Goal: Check status: Check status

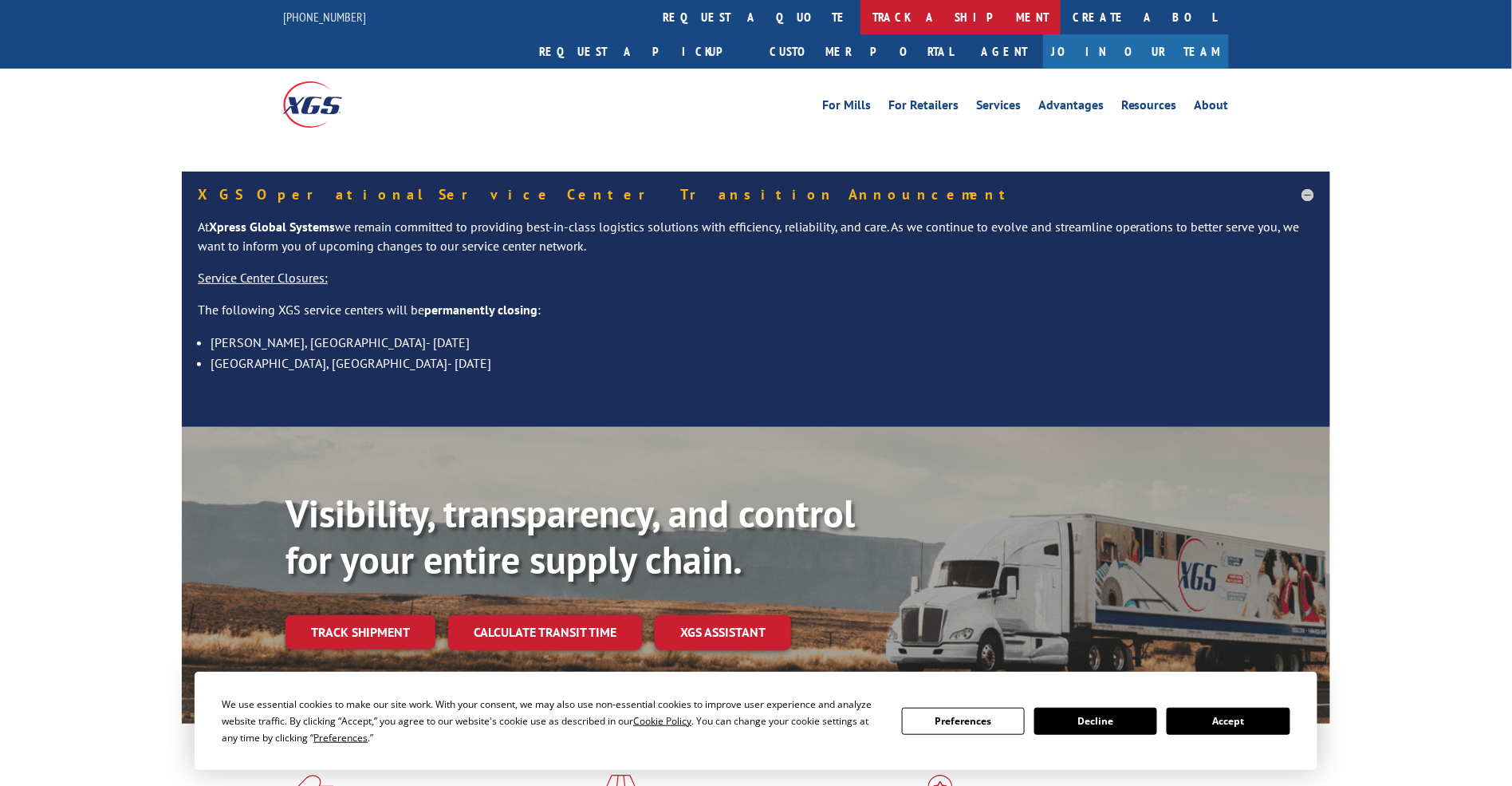
click at [861, 14] on link "track a shipment" at bounding box center [961, 17] width 200 height 34
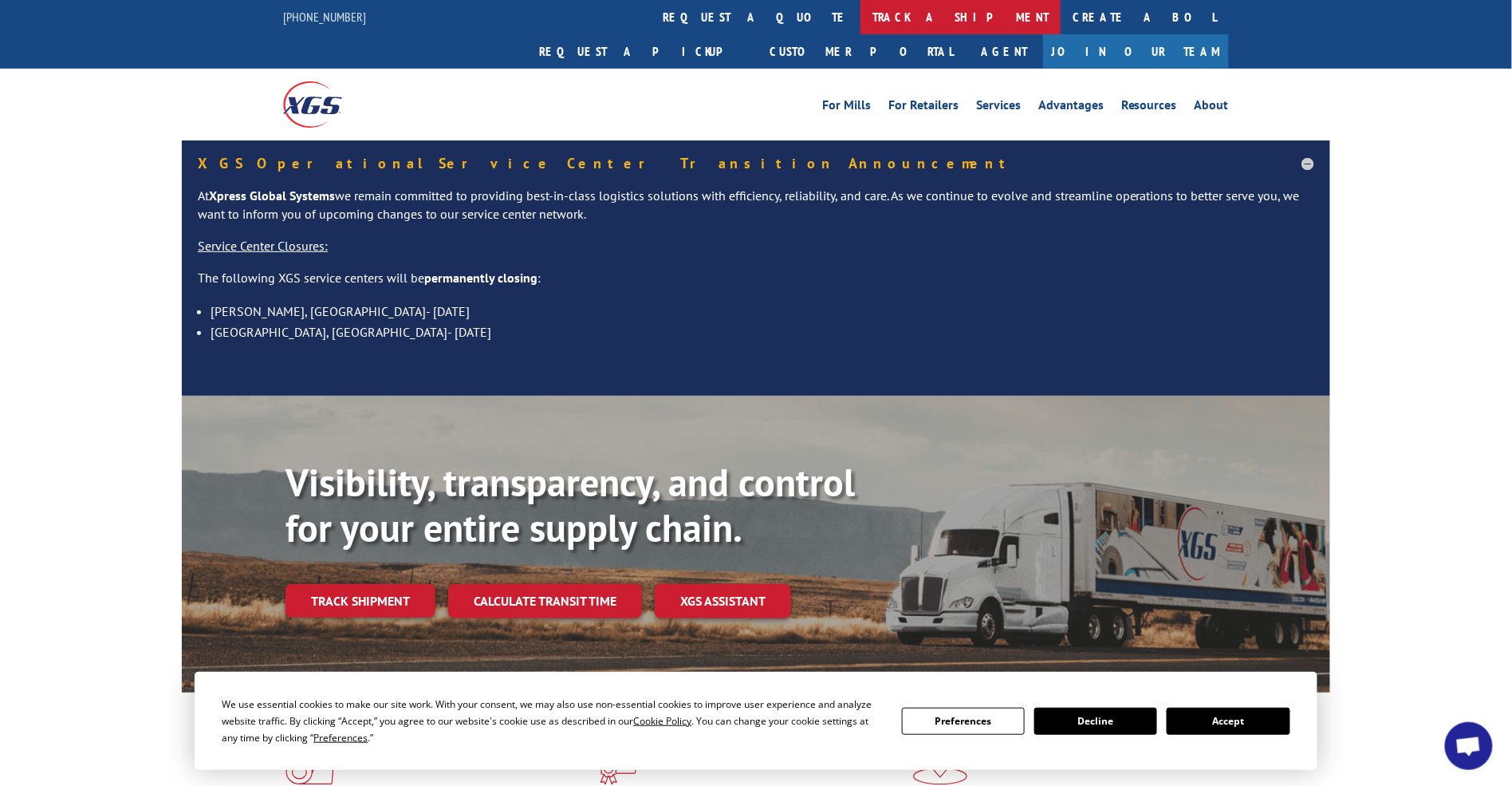
click at [861, 21] on link "track a shipment" at bounding box center [961, 17] width 200 height 34
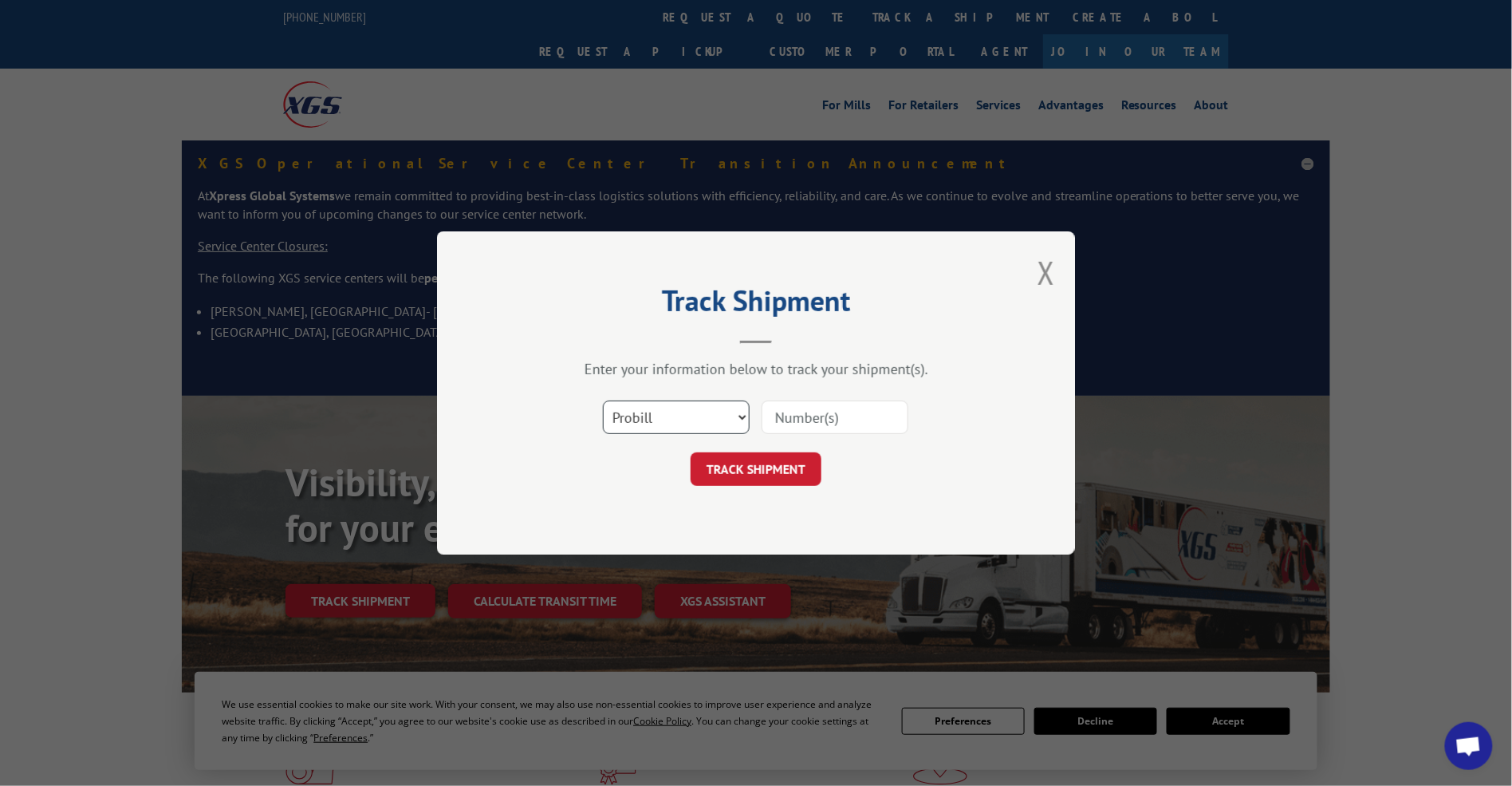
drag, startPoint x: 651, startPoint y: 421, endPoint x: 651, endPoint y: 432, distance: 11.0
click at [651, 427] on select "Select category... Probill BOL PO" at bounding box center [676, 417] width 147 height 33
select select "po"
click at [603, 401] on select "Select category... Probill BOL PO" at bounding box center [676, 417] width 147 height 33
click at [798, 429] on input at bounding box center [835, 417] width 147 height 33
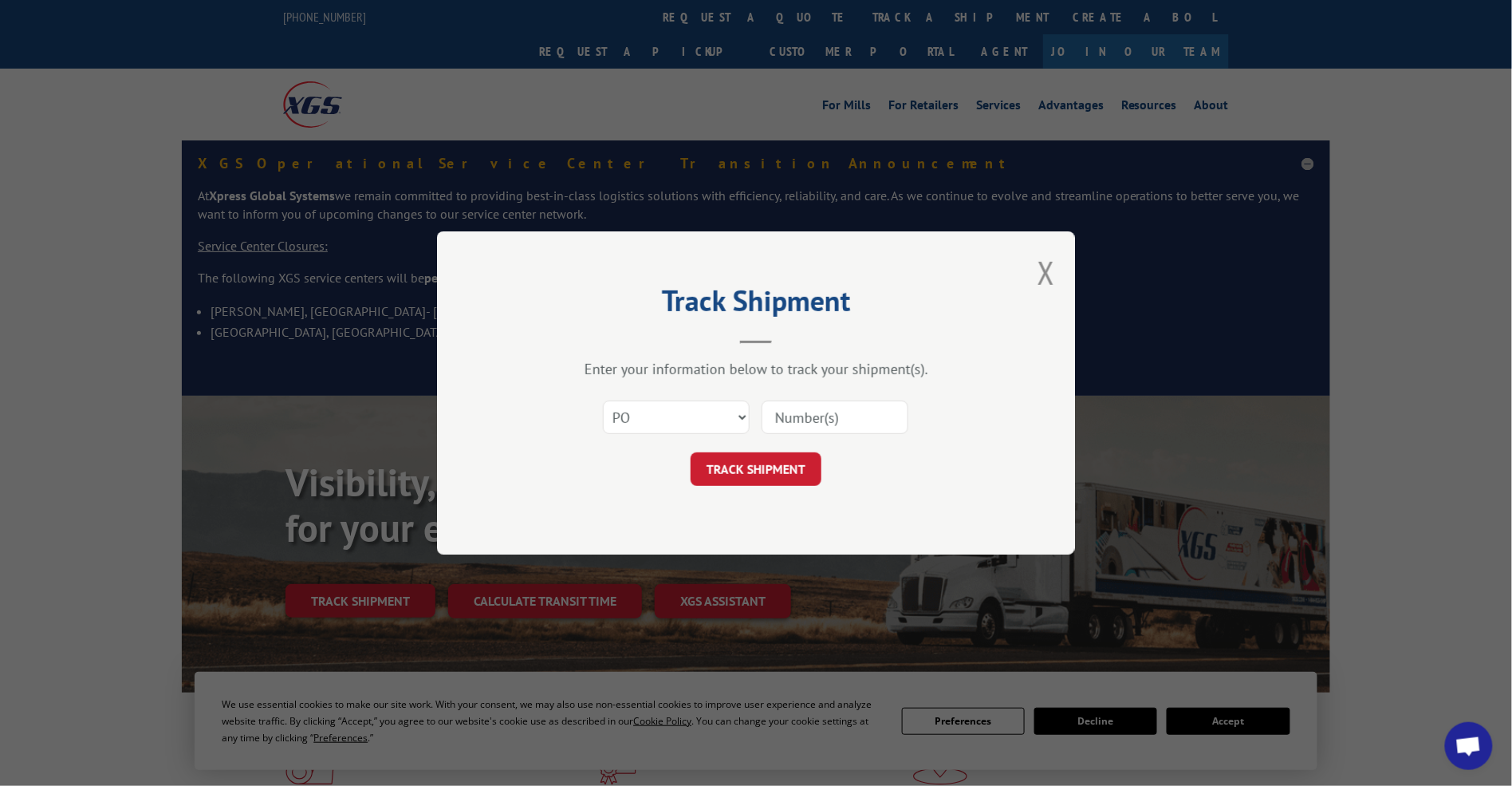
paste input "14529656"
type input "14529656"
click at [735, 466] on button "TRACK SHIPMENT" at bounding box center [756, 469] width 130 height 33
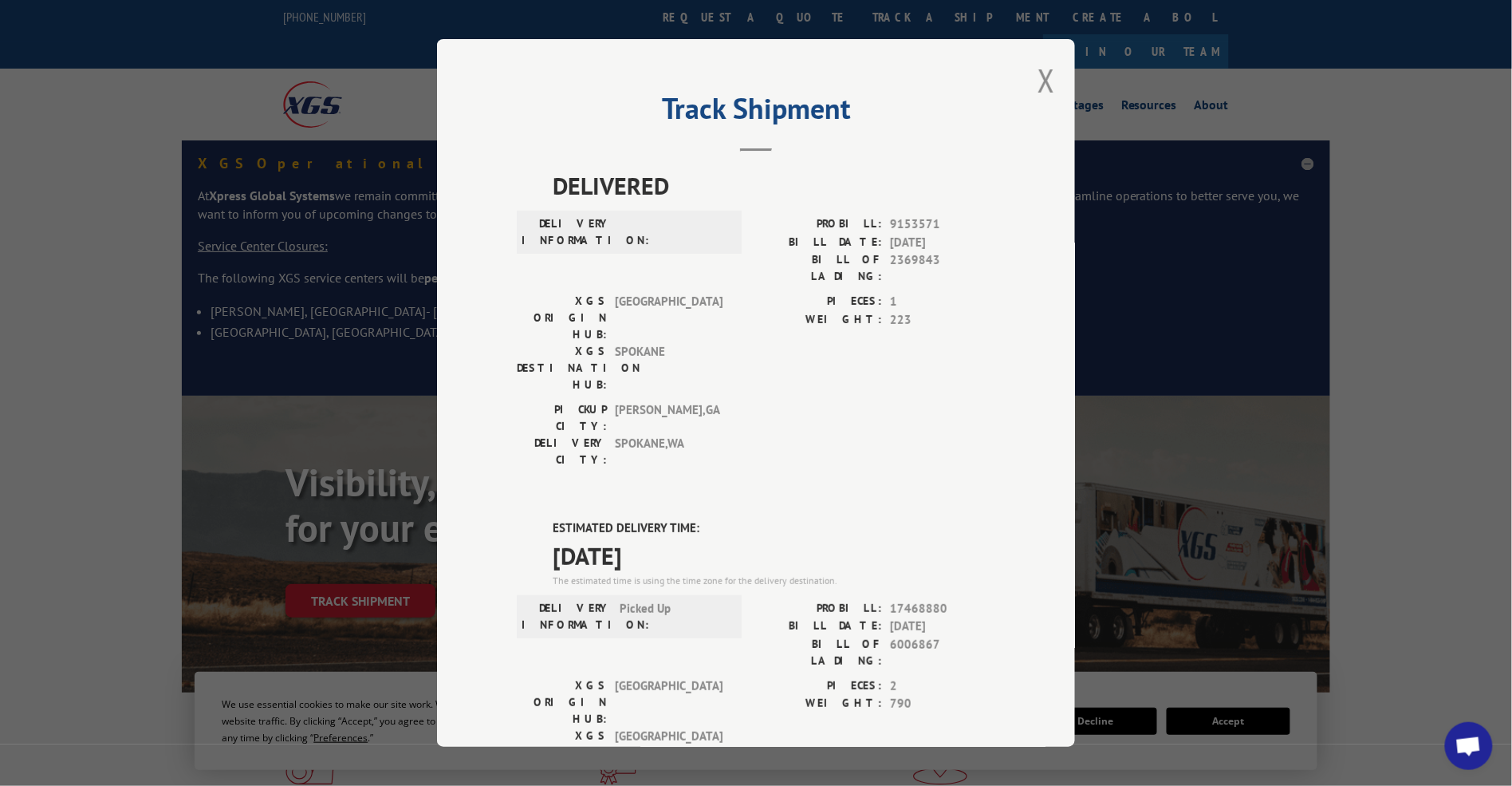
click at [1049, 93] on div "Track Shipment DELIVERED DELIVERY INFORMATION: PROBILL: 9153571 BILL DATE: 07/0…" at bounding box center [756, 392] width 638 height 707
click at [1046, 76] on button "Close modal" at bounding box center [1047, 80] width 18 height 42
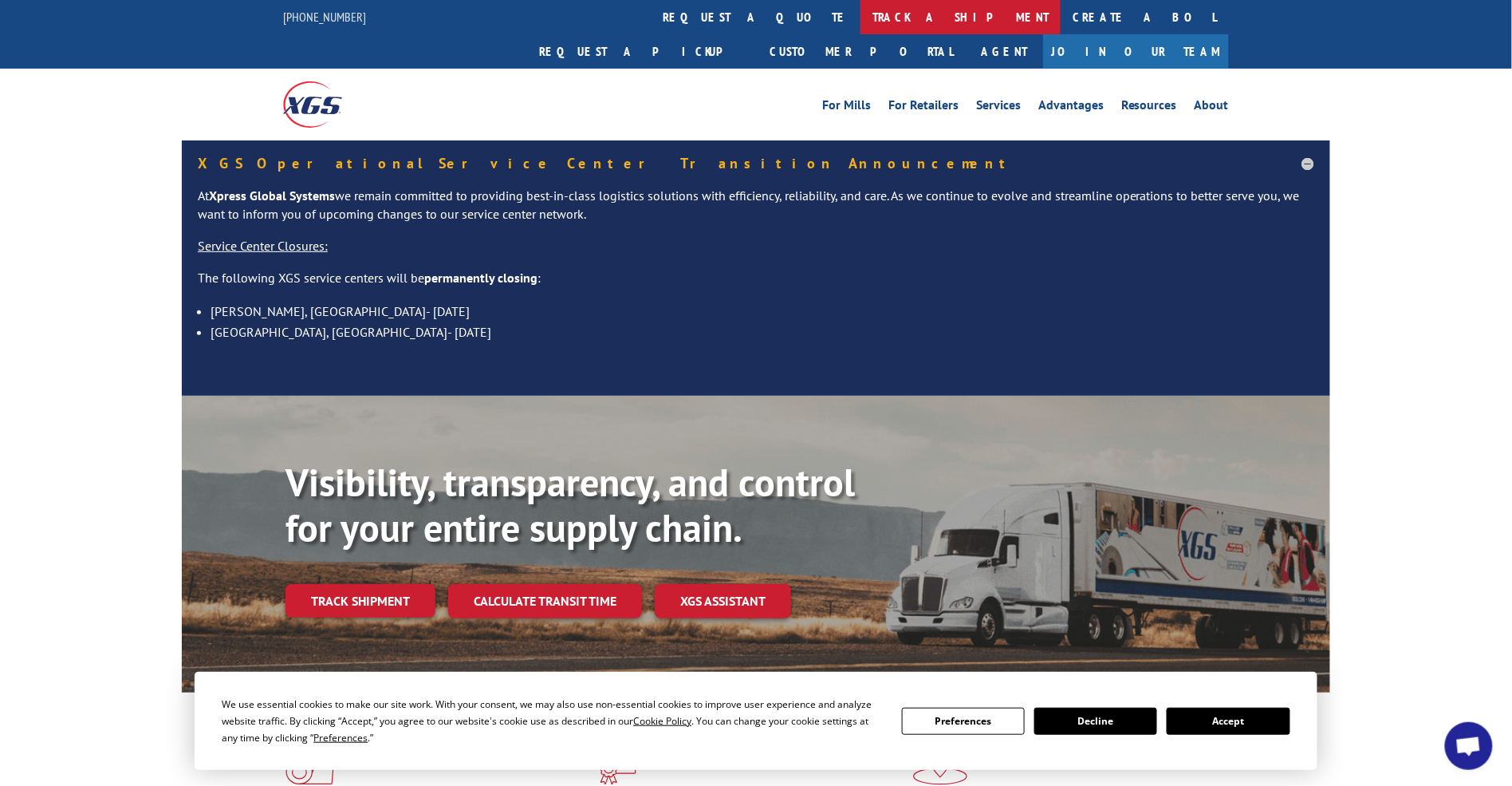
click at [861, 11] on link "track a shipment" at bounding box center [961, 17] width 200 height 34
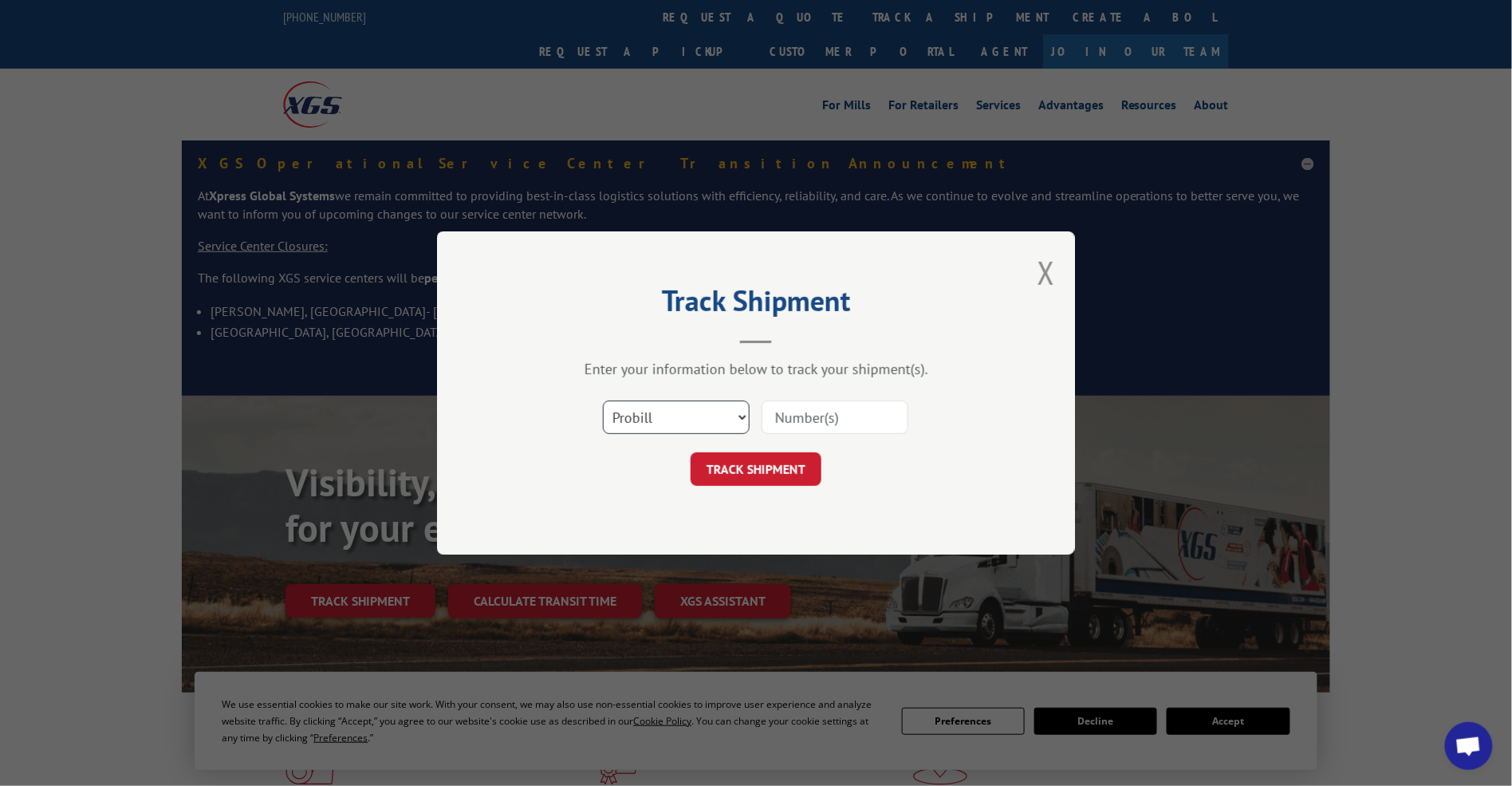
drag, startPoint x: 658, startPoint y: 419, endPoint x: 599, endPoint y: 327, distance: 109.3
click at [658, 419] on select "Select category... Probill BOL PO" at bounding box center [676, 417] width 147 height 33
select select "po"
click at [603, 401] on select "Select category... Probill BOL PO" at bounding box center [676, 417] width 147 height 33
click at [804, 416] on input at bounding box center [835, 417] width 147 height 33
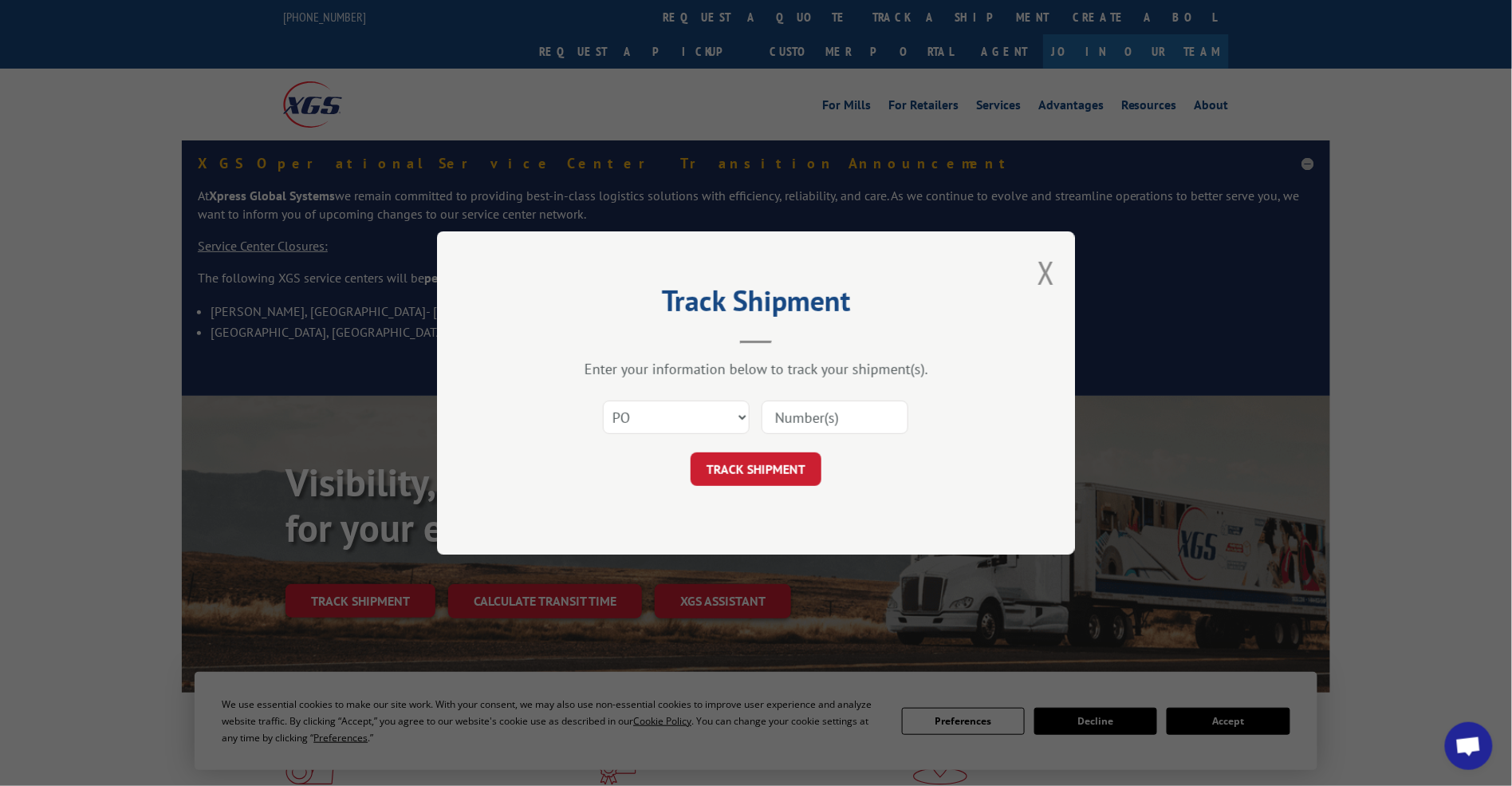
paste input "14529442"
type input "14529442"
click button "TRACK SHIPMENT" at bounding box center [756, 469] width 130 height 33
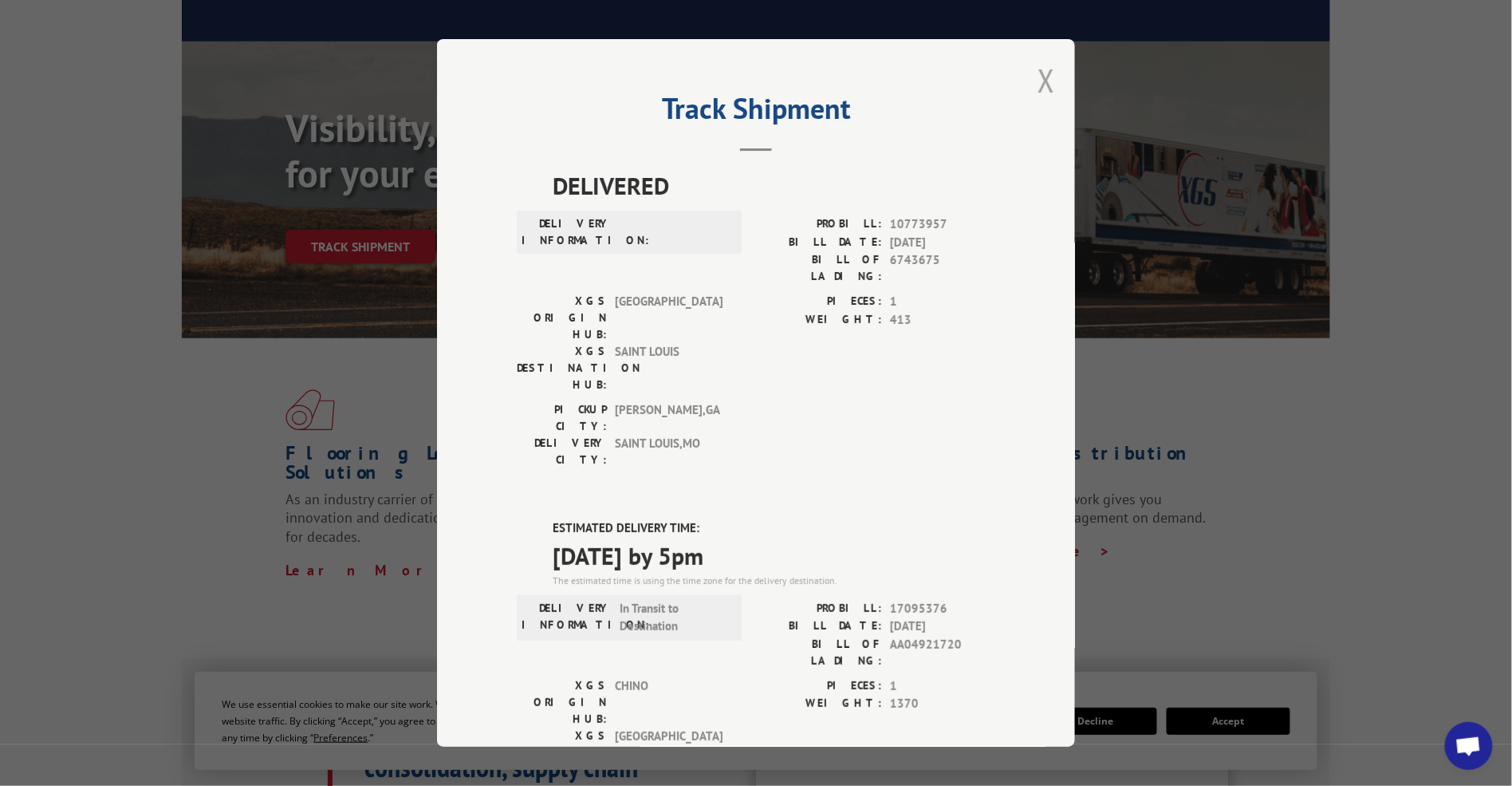
click at [1046, 76] on button "Close modal" at bounding box center [1047, 80] width 18 height 42
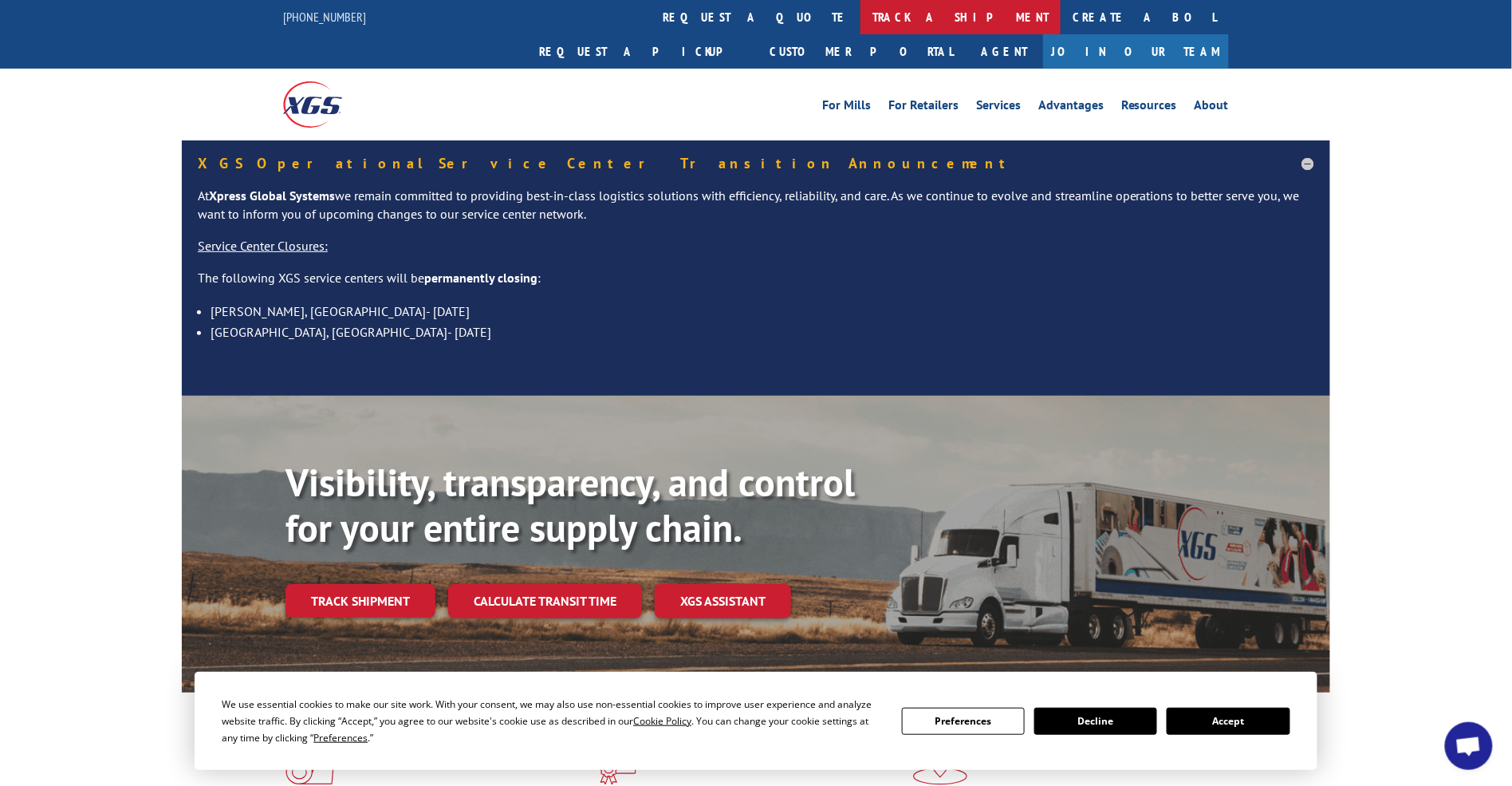
click at [861, 12] on link "track a shipment" at bounding box center [961, 17] width 200 height 34
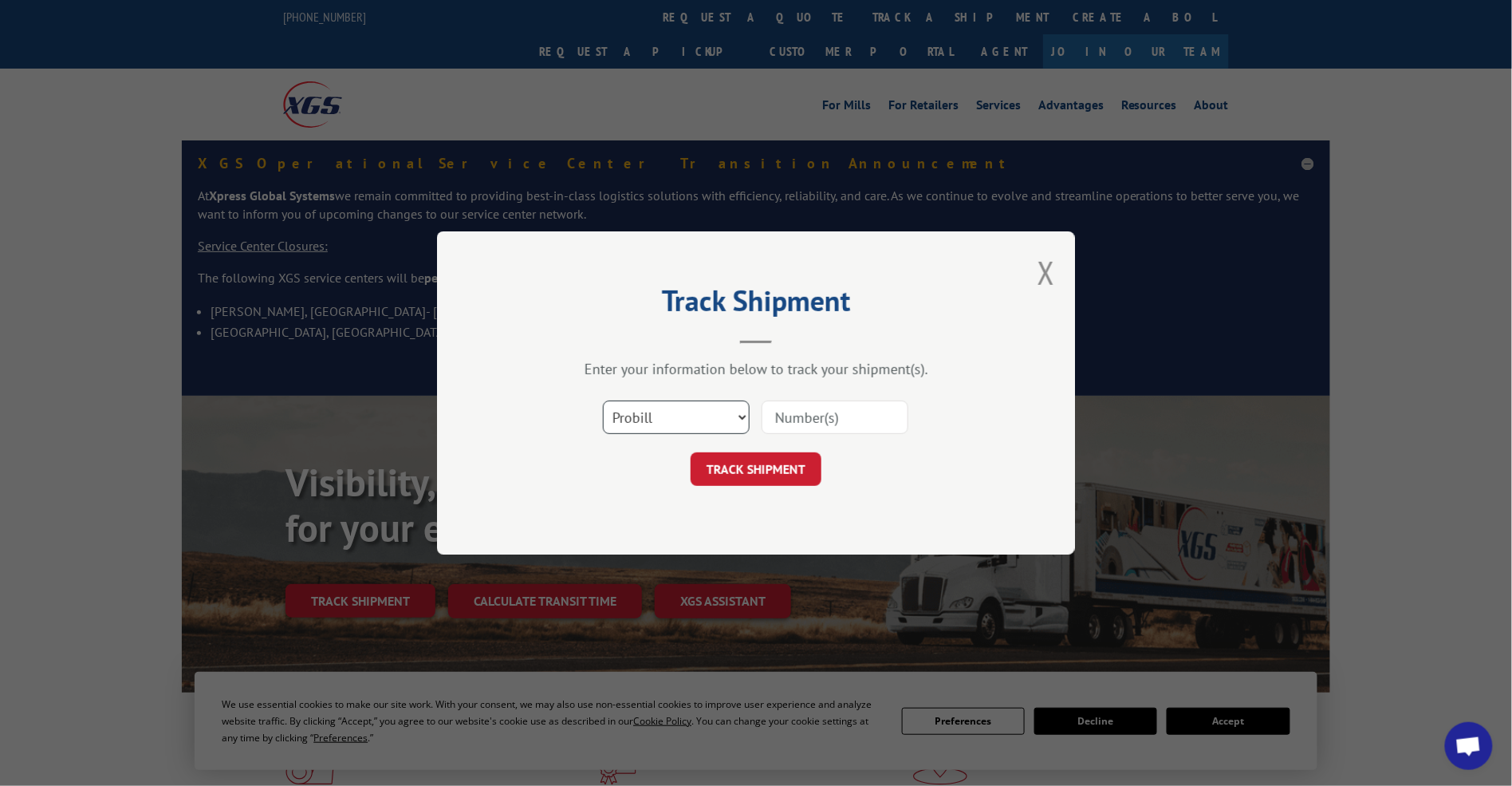
click at [666, 426] on select "Select category... Probill BOL PO" at bounding box center [676, 417] width 147 height 33
select select "po"
click at [603, 401] on select "Select category... Probill BOL PO" at bounding box center [676, 417] width 147 height 33
click at [801, 423] on input at bounding box center [835, 417] width 147 height 33
paste input "14529653"
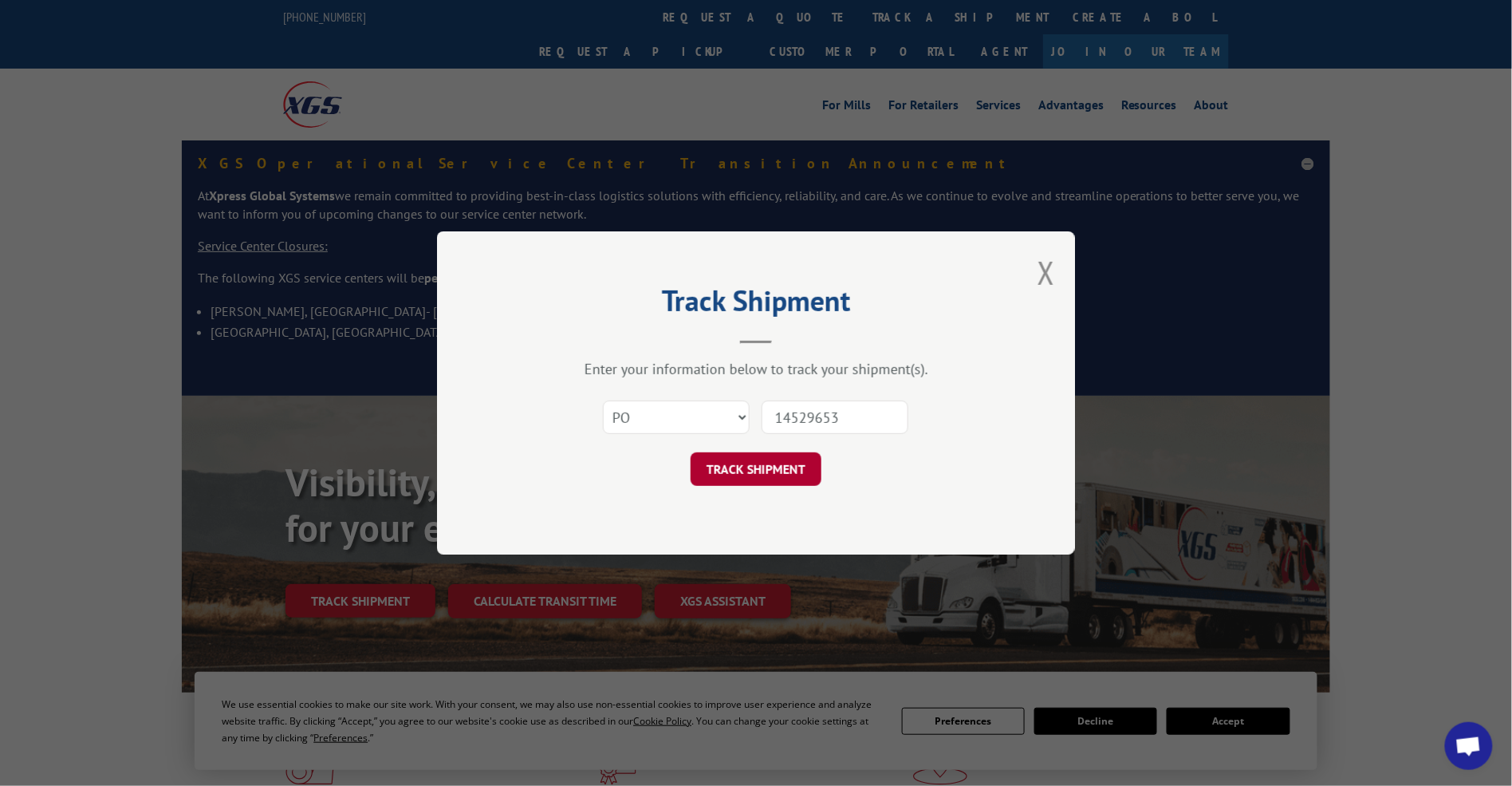
type input "14529653"
click at [773, 471] on button "TRACK SHIPMENT" at bounding box center [756, 469] width 130 height 33
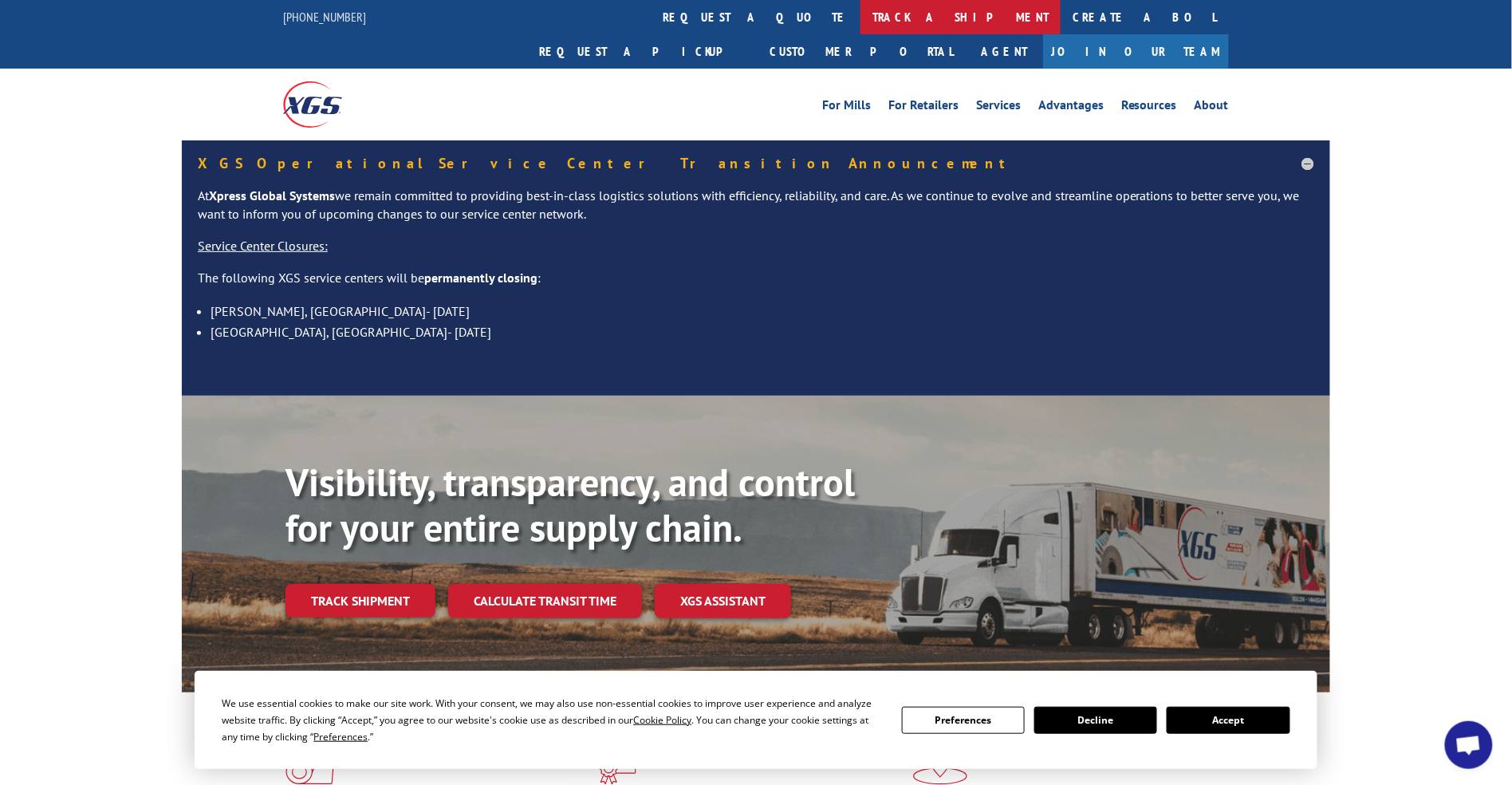
click at [861, 15] on link "track a shipment" at bounding box center [961, 17] width 200 height 34
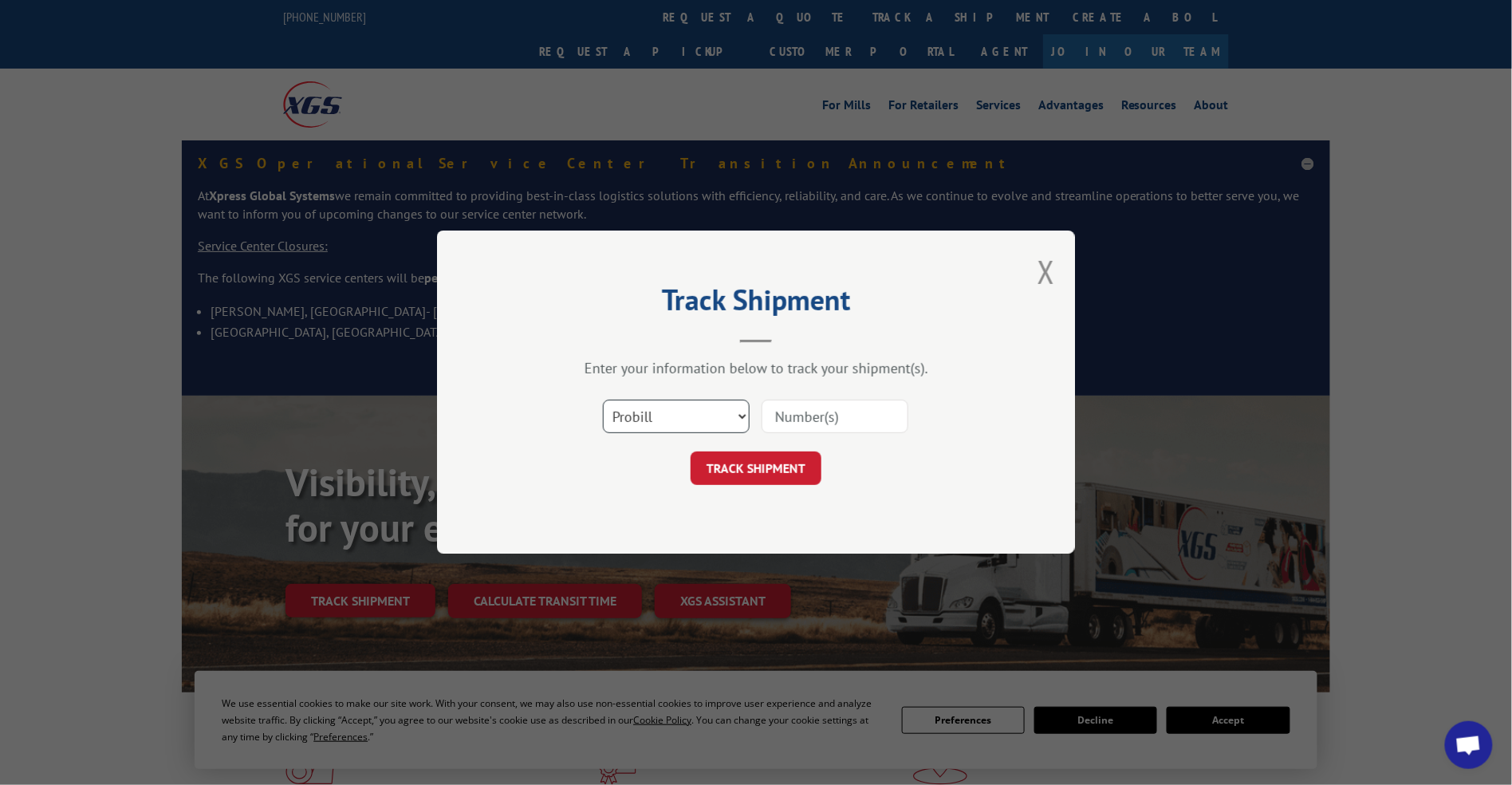
drag, startPoint x: 649, startPoint y: 401, endPoint x: 651, endPoint y: 410, distance: 9.2
click at [649, 401] on select "Select category... Probill BOL PO" at bounding box center [676, 417] width 147 height 33
select select "po"
click at [603, 401] on select "Select category... Probill BOL PO" at bounding box center [676, 417] width 147 height 33
click at [803, 414] on input at bounding box center [835, 417] width 147 height 33
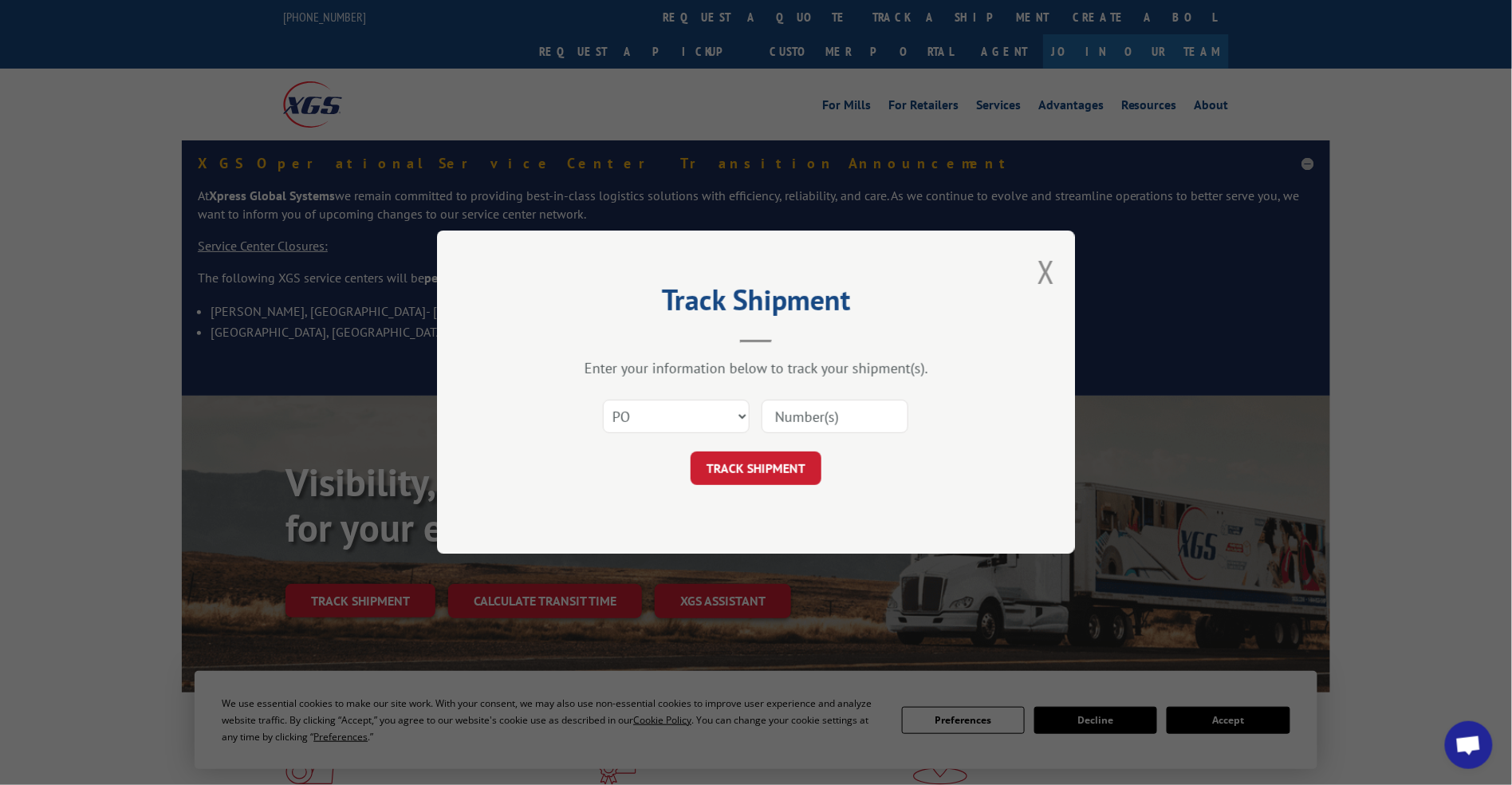
paste input "14529656"
type input "14529656"
click at [779, 476] on button "TRACK SHIPMENT" at bounding box center [756, 469] width 130 height 33
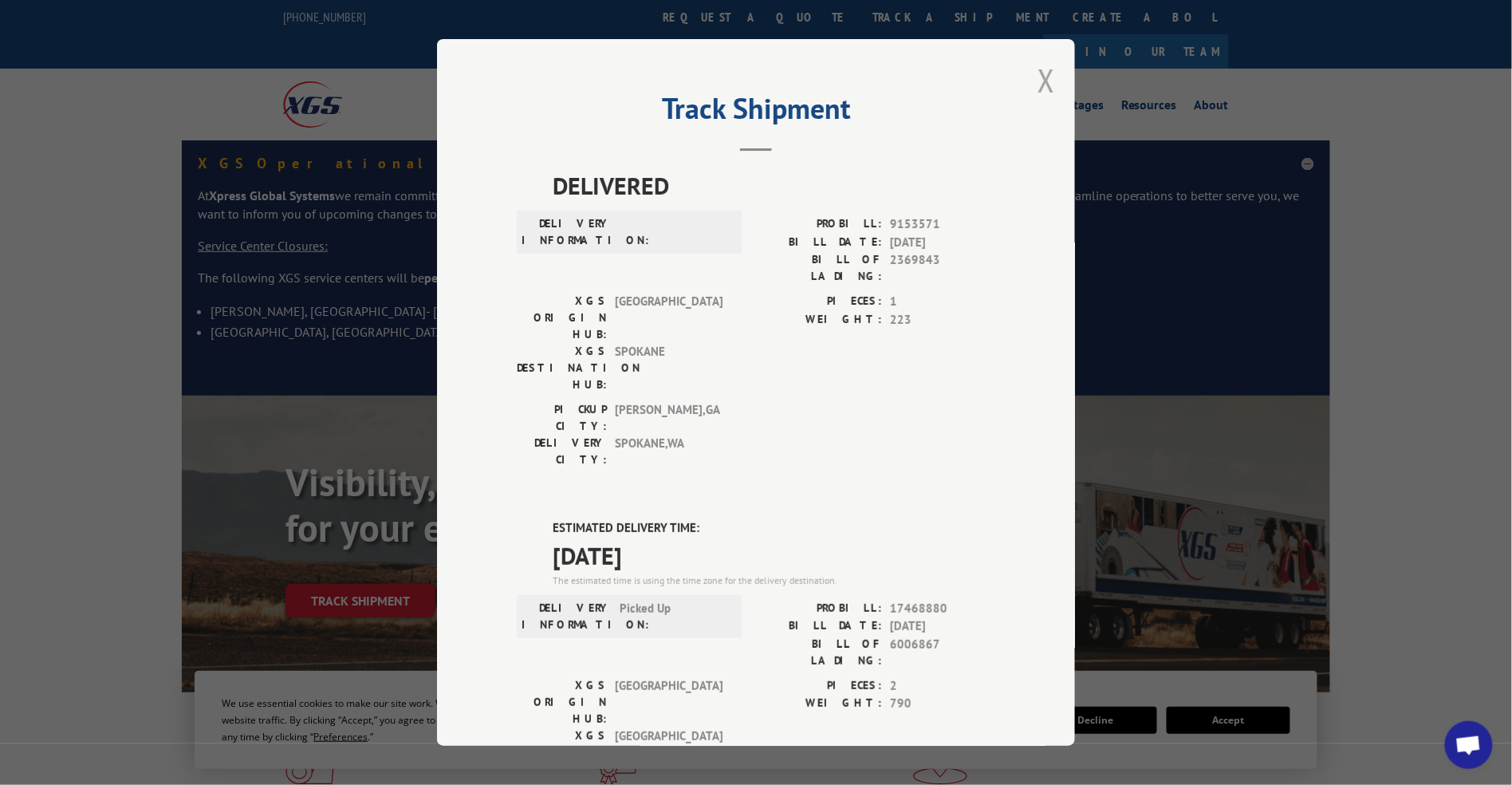
click at [1040, 75] on button "Close modal" at bounding box center [1047, 80] width 18 height 42
